Goal: Task Accomplishment & Management: Complete application form

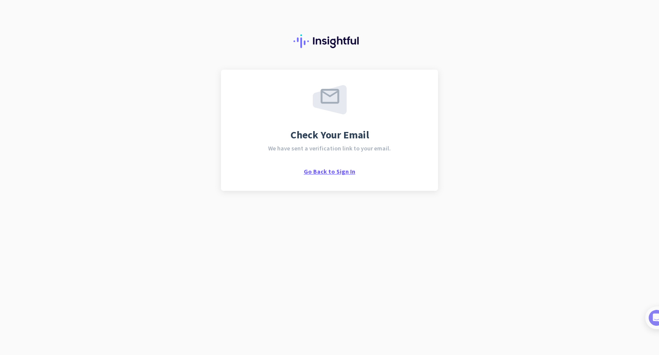
click at [327, 174] on span "Go Back to Sign In" at bounding box center [330, 171] width 52 height 8
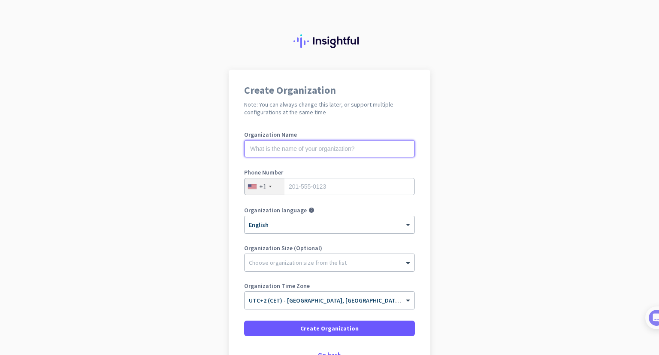
click at [282, 149] on input "text" at bounding box center [329, 148] width 171 height 17
type input "HubSpot Test"
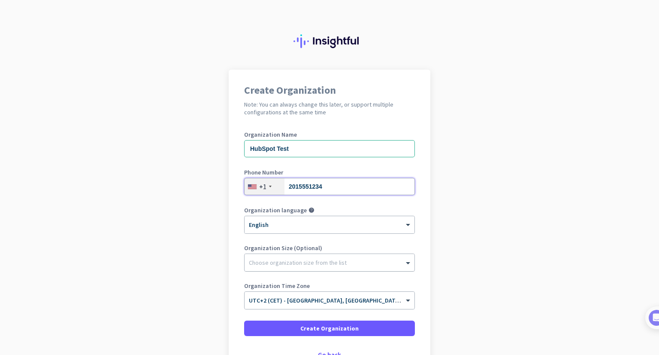
type input "2015551234"
click at [282, 264] on div "Choose organization size from the list" at bounding box center [298, 262] width 98 height 8
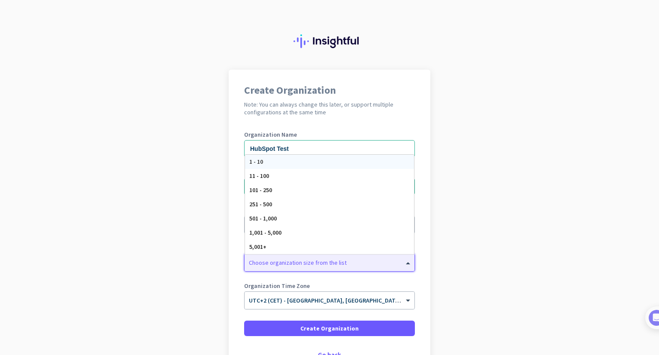
click at [256, 163] on span "1 - 10" at bounding box center [256, 162] width 14 height 8
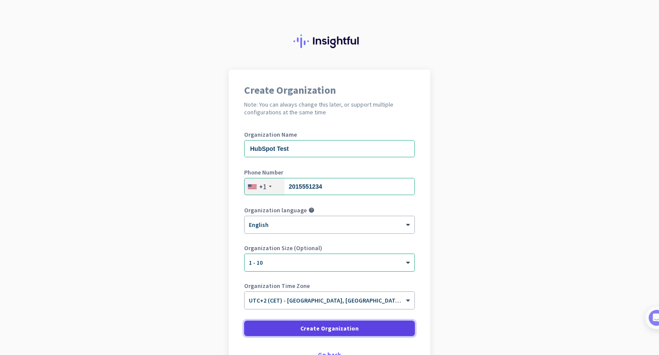
click at [273, 320] on span at bounding box center [329, 328] width 171 height 21
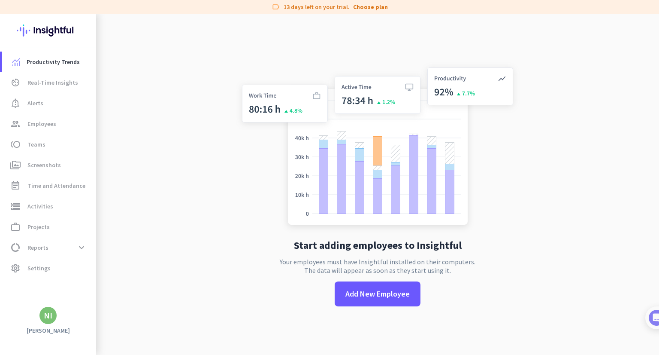
click at [56, 310] on app-letter-avatar "NI" at bounding box center [47, 315] width 17 height 17
click at [70, 297] on span "Sign out" at bounding box center [94, 299] width 52 height 8
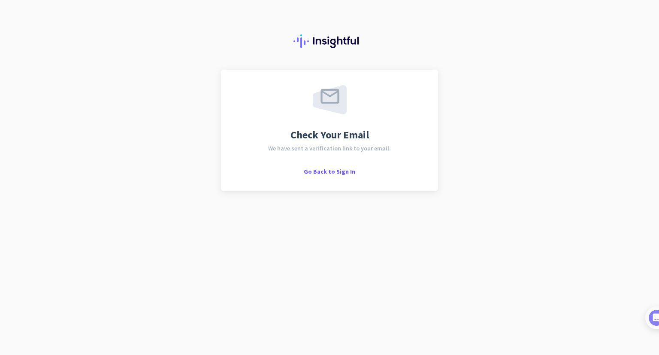
click at [332, 177] on div "Check Your Email We have sent a verification link to your email. Go Back to Sig…" at bounding box center [329, 130] width 217 height 121
click at [335, 172] on span "Go Back to Sign In" at bounding box center [330, 171] width 52 height 8
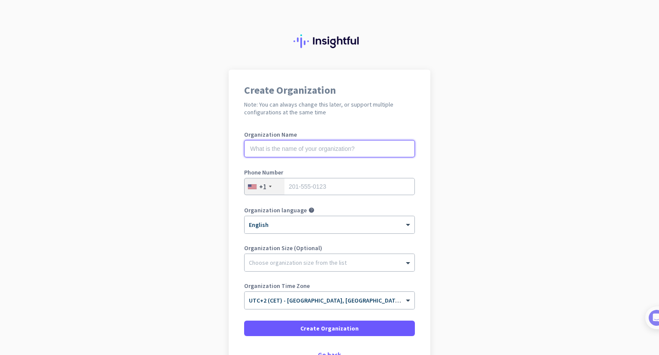
click at [280, 146] on input "text" at bounding box center [329, 148] width 171 height 17
type input "HubSpot Empulse"
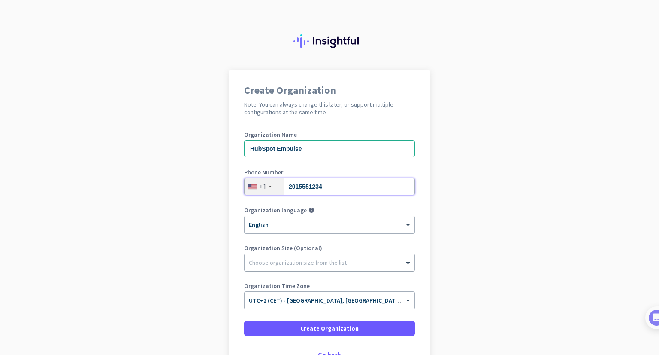
type input "2015551234"
click at [302, 261] on div at bounding box center [330, 260] width 170 height 9
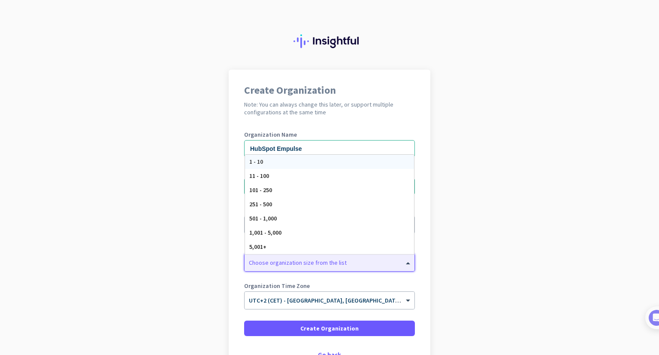
click at [263, 165] on div "1 - 10" at bounding box center [329, 162] width 169 height 14
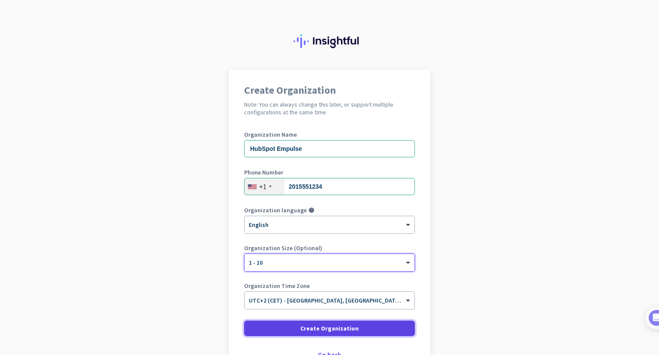
click at [314, 328] on span "Create Organization" at bounding box center [330, 328] width 58 height 9
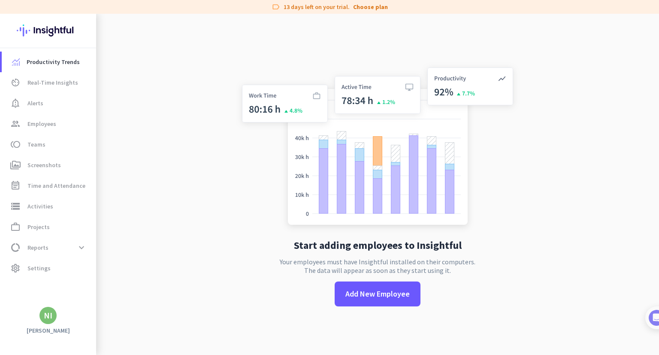
click at [52, 307] on app-letter-avatar "NI" at bounding box center [47, 315] width 17 height 17
click at [81, 253] on span "Personal Settings" at bounding box center [94, 253] width 52 height 8
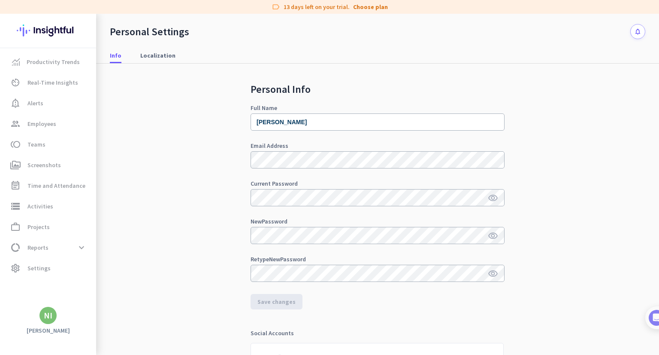
click at [50, 308] on div "NI" at bounding box center [47, 315] width 17 height 17
click at [80, 296] on span "Sign out" at bounding box center [94, 299] width 52 height 8
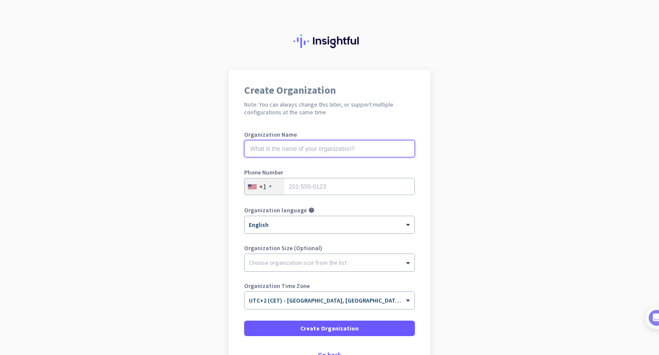
click at [282, 149] on input "text" at bounding box center [329, 148] width 171 height 17
type input "HubSpot Test"
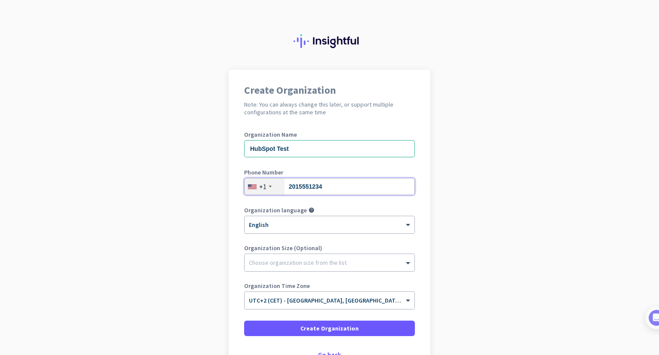
type input "2015551234"
click at [317, 262] on div at bounding box center [330, 260] width 170 height 9
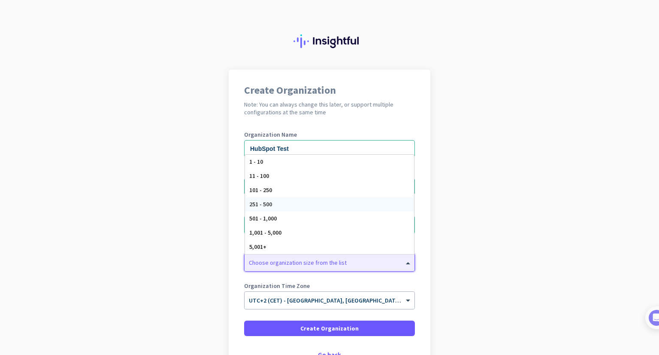
click at [267, 203] on span "251 - 500" at bounding box center [260, 204] width 23 height 8
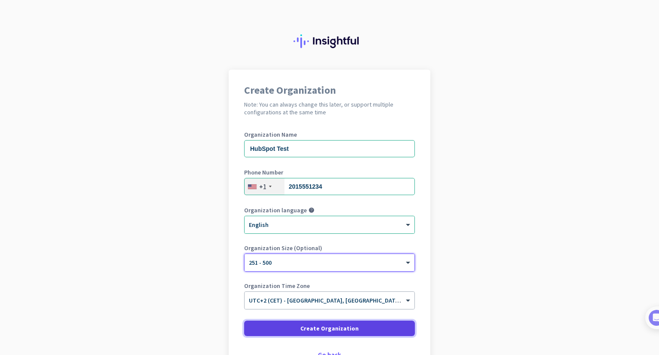
click at [304, 331] on span "Create Organization" at bounding box center [330, 328] width 58 height 9
